Goal: Navigation & Orientation: Go to known website

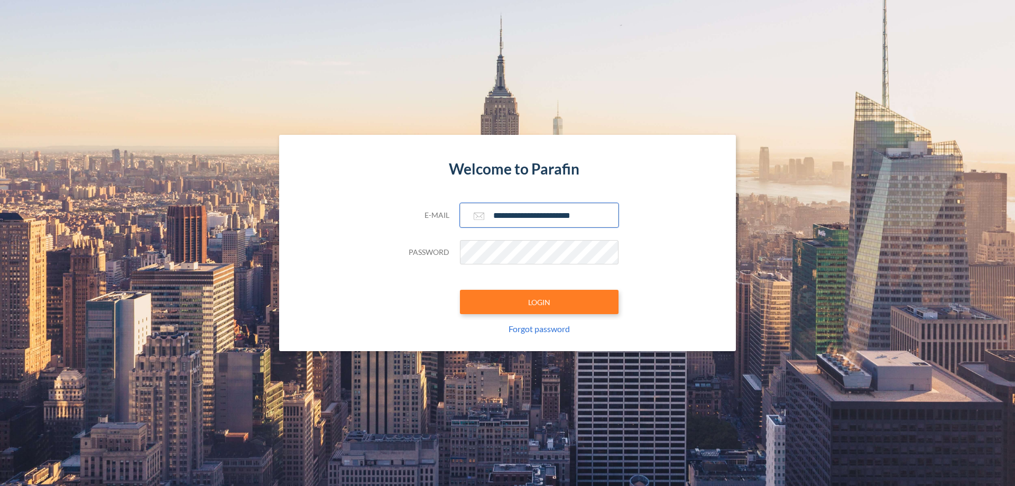
type input "**********"
click at [539, 302] on button "LOGIN" at bounding box center [539, 302] width 159 height 24
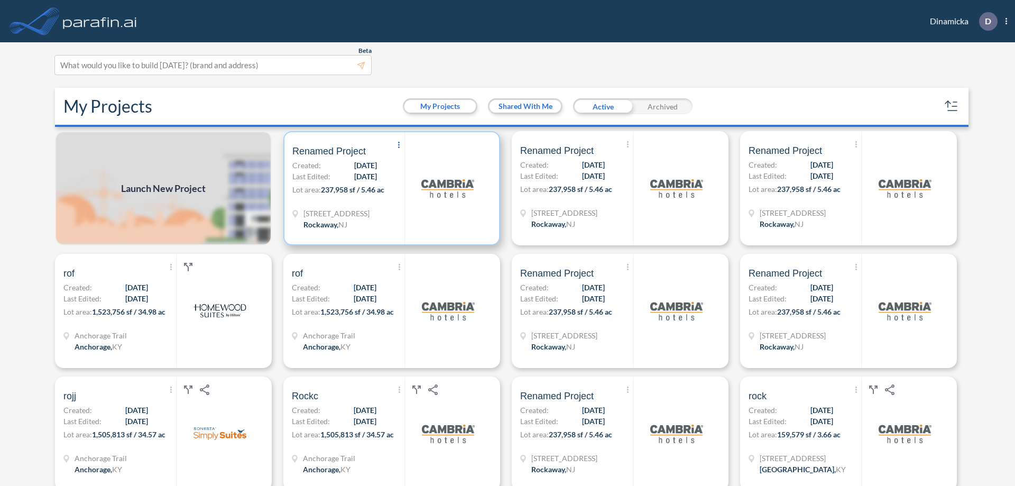
scroll to position [3, 0]
